Goal: Book appointment/travel/reservation

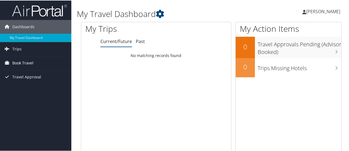
click at [26, 64] on span "Book Travel" at bounding box center [22, 63] width 21 height 14
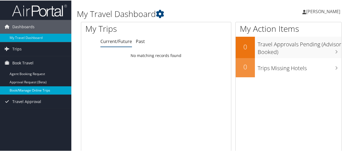
click at [24, 89] on link "Book/Manage Online Trips" at bounding box center [35, 90] width 71 height 8
